Goal: Check status: Check status

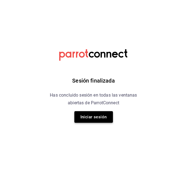
click at [92, 121] on button "Iniciar sesión" at bounding box center [93, 117] width 38 height 12
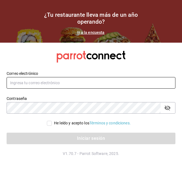
type input "[EMAIL_ADDRESS][DOMAIN_NAME]"
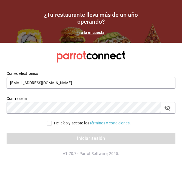
click at [47, 121] on input "He leído y acepto los Términos y condiciones." at bounding box center [49, 123] width 5 height 5
checkbox input "true"
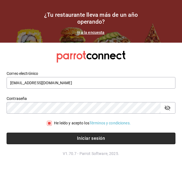
click at [61, 140] on button "Iniciar sesión" at bounding box center [91, 138] width 169 height 12
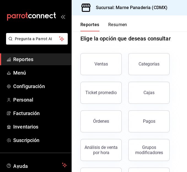
scroll to position [9, 0]
click at [147, 123] on div "Pagos" at bounding box center [149, 120] width 12 height 5
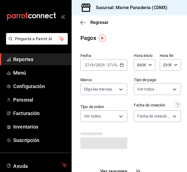
click at [120, 66] on icon "button" at bounding box center [122, 65] width 4 height 4
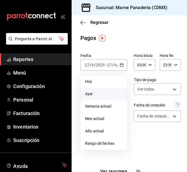
click at [101, 91] on span "Ayer" at bounding box center [103, 94] width 37 height 6
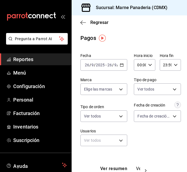
click at [120, 65] on icon "button" at bounding box center [122, 65] width 4 height 4
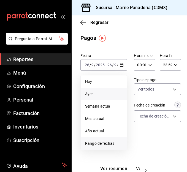
click at [100, 141] on span "Rango de fechas" at bounding box center [103, 143] width 37 height 6
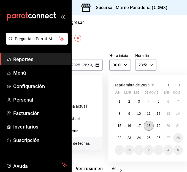
scroll to position [0, 46]
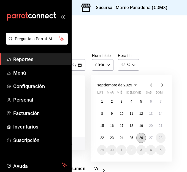
click at [139, 136] on abbr "26" at bounding box center [141, 138] width 4 height 4
click at [149, 139] on abbr "27" at bounding box center [151, 138] width 4 height 4
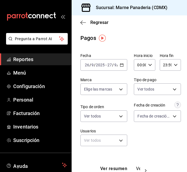
click at [120, 66] on \(Stroke\) "button" at bounding box center [121, 64] width 3 height 3
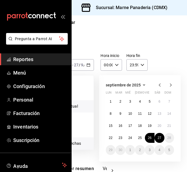
scroll to position [0, 34]
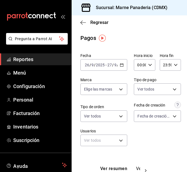
click at [152, 42] on div "Regresar Pagos Fecha [DATE] [DATE] - [DATE] [DATE] Hora inicio 00:00 Hora inici…" at bounding box center [128, 93] width 115 height 156
